Goal: Find specific page/section: Find specific page/section

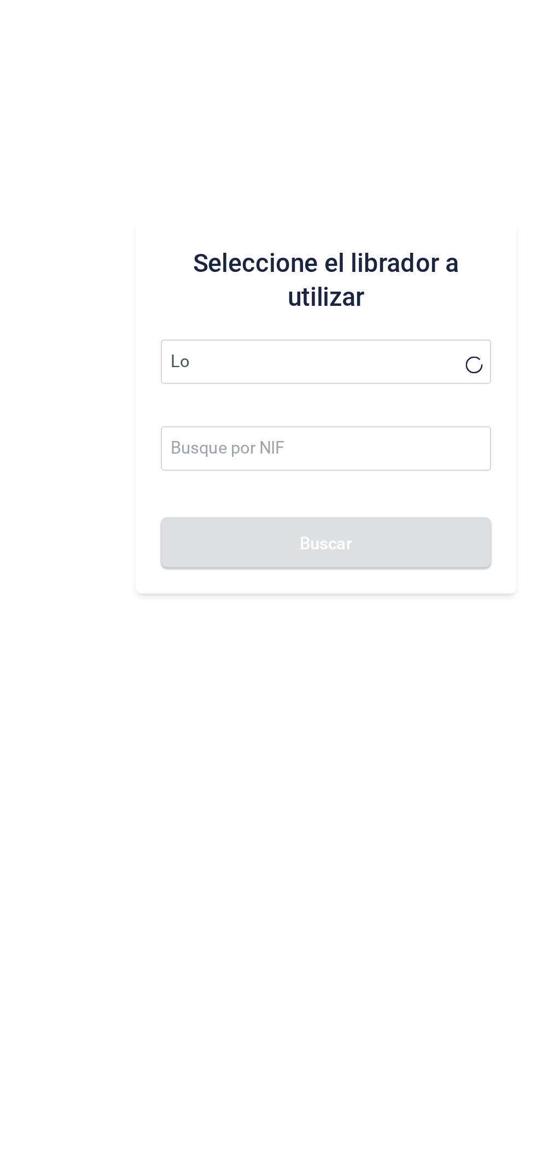
type input "L"
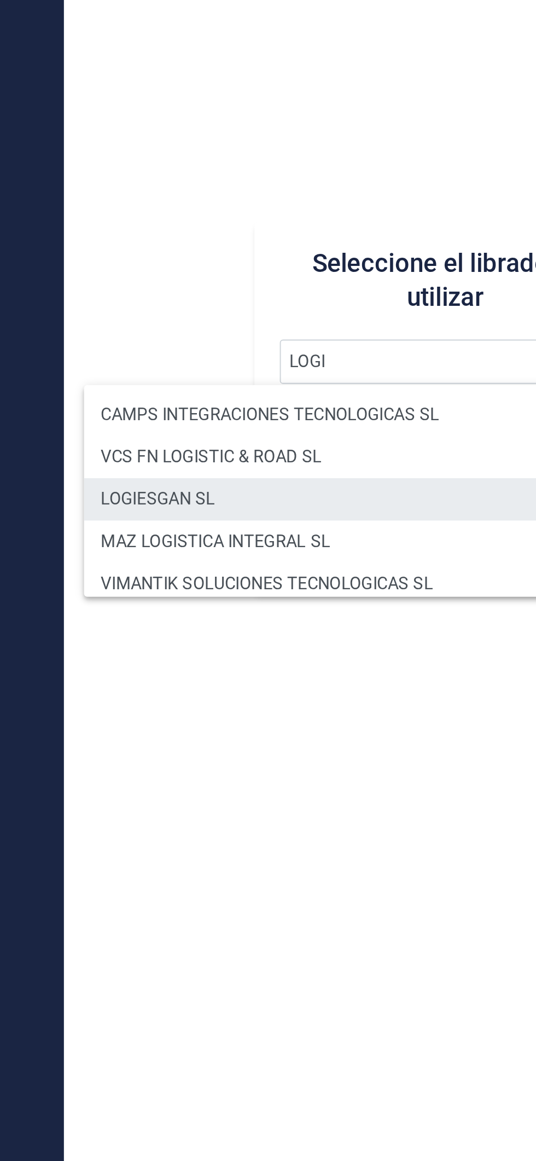
click at [252, 654] on li "LOGIESGAN SL" at bounding box center [286, 650] width 266 height 22
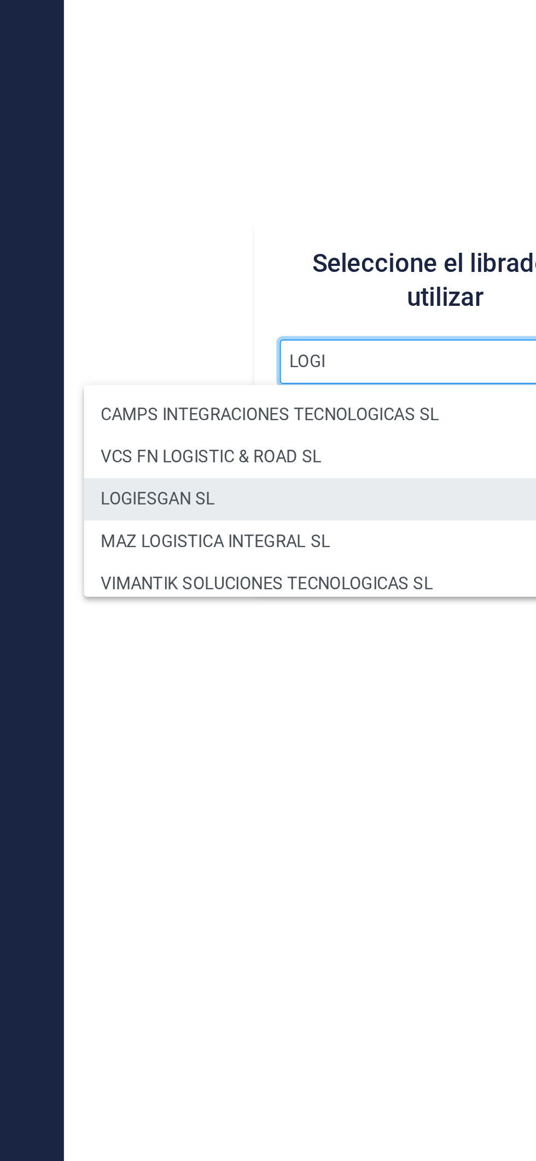
type input "LOGIESGAN SL"
type input "B02954055"
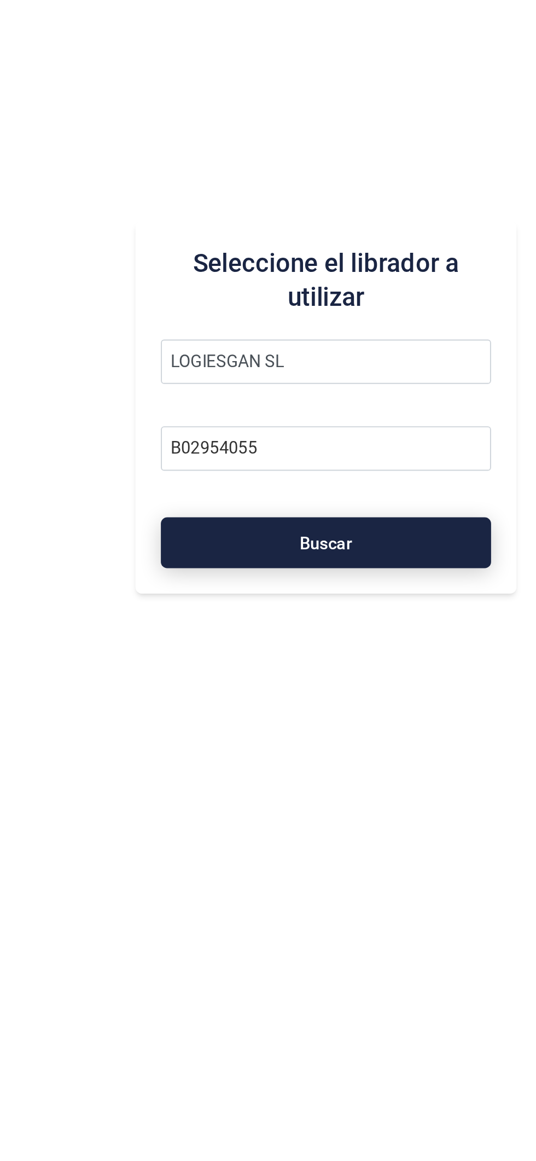
click at [356, 682] on button "Buscar" at bounding box center [339, 673] width 171 height 26
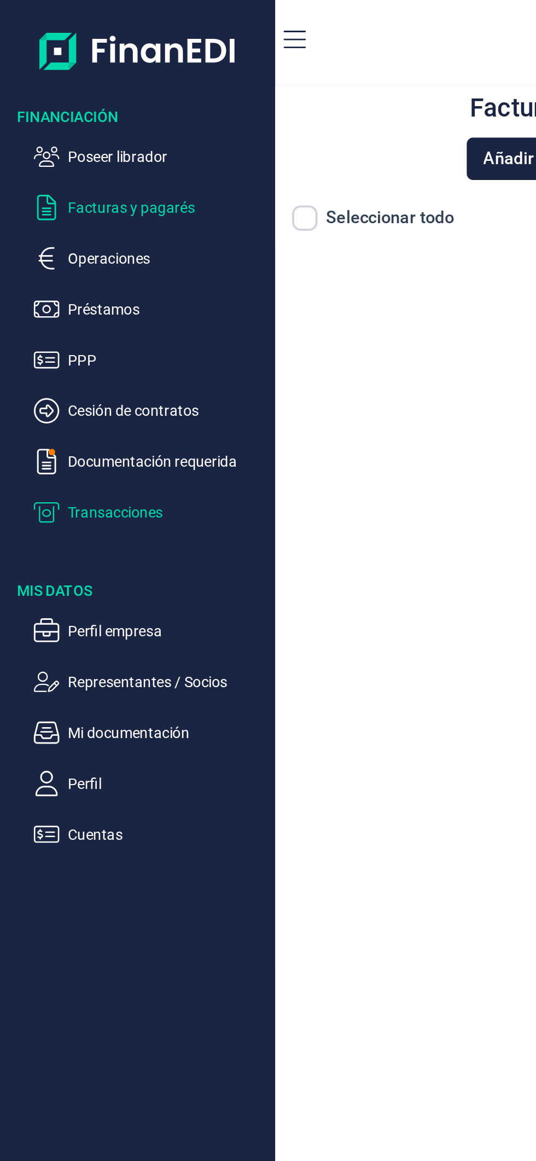
click at [80, 267] on p "Transacciones" at bounding box center [86, 264] width 103 height 13
